Goal: Task Accomplishment & Management: Manage account settings

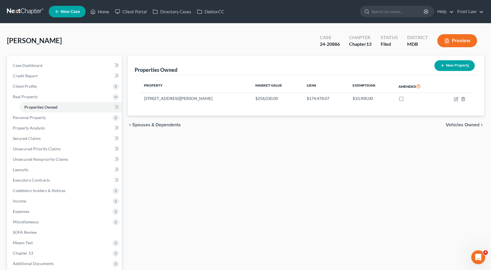
click at [35, 8] on link at bounding box center [25, 11] width 37 height 10
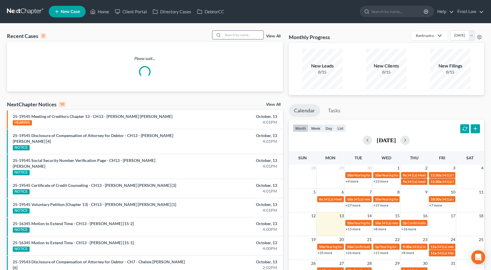
click at [228, 33] on input "search" at bounding box center [243, 35] width 41 height 8
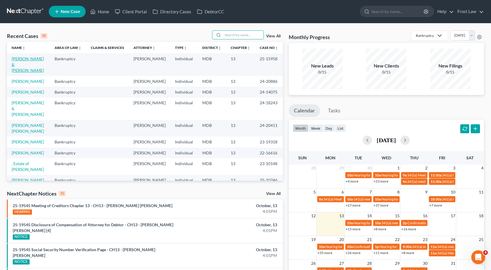
click at [33, 61] on link "[PERSON_NAME] & [PERSON_NAME]" at bounding box center [28, 64] width 32 height 17
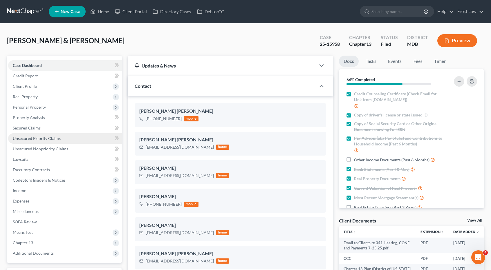
click at [42, 141] on link "Unsecured Priority Claims" at bounding box center [65, 138] width 114 height 10
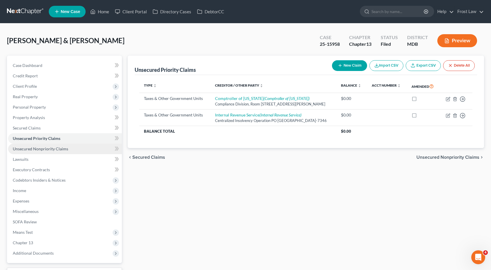
click at [44, 149] on span "Unsecured Nonpriority Claims" at bounding box center [40, 148] width 55 height 5
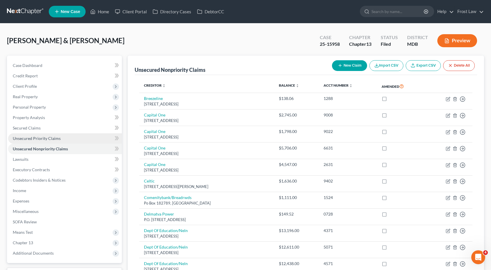
click at [60, 138] on link "Unsecured Priority Claims" at bounding box center [65, 138] width 114 height 10
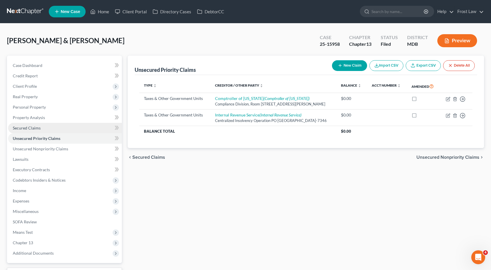
click at [54, 129] on link "Secured Claims" at bounding box center [65, 128] width 114 height 10
